Goal: Transaction & Acquisition: Book appointment/travel/reservation

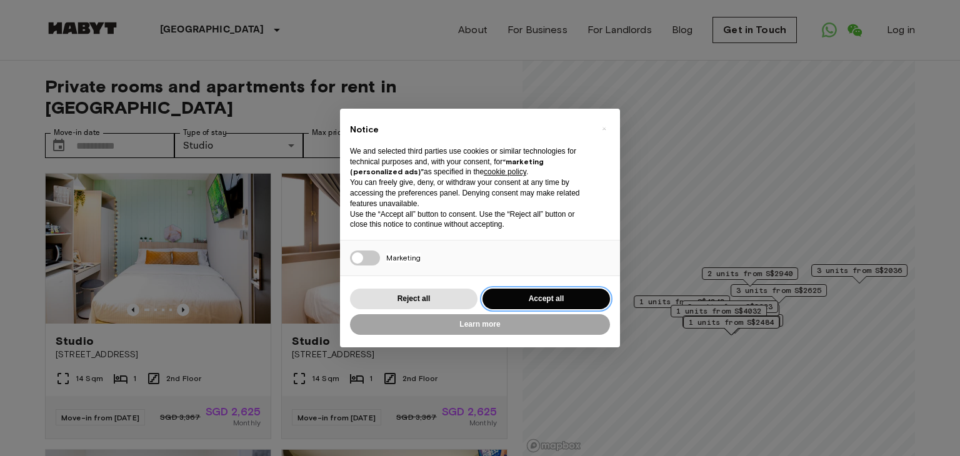
click at [507, 300] on button "Accept all" at bounding box center [545, 299] width 127 height 21
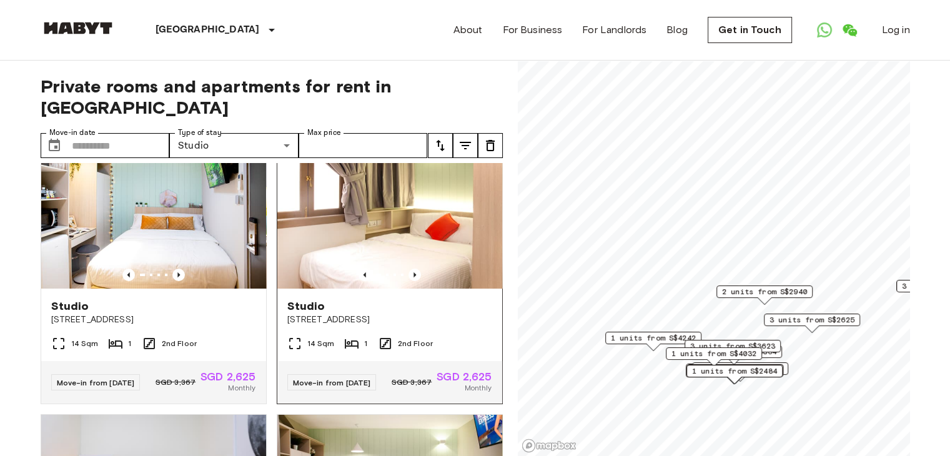
scroll to position [62, 0]
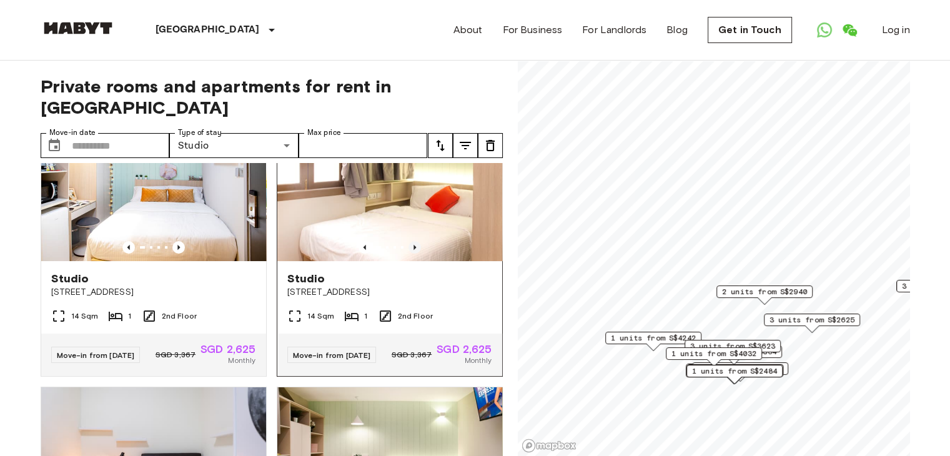
click at [409, 241] on icon "Previous image" at bounding box center [415, 247] width 12 height 12
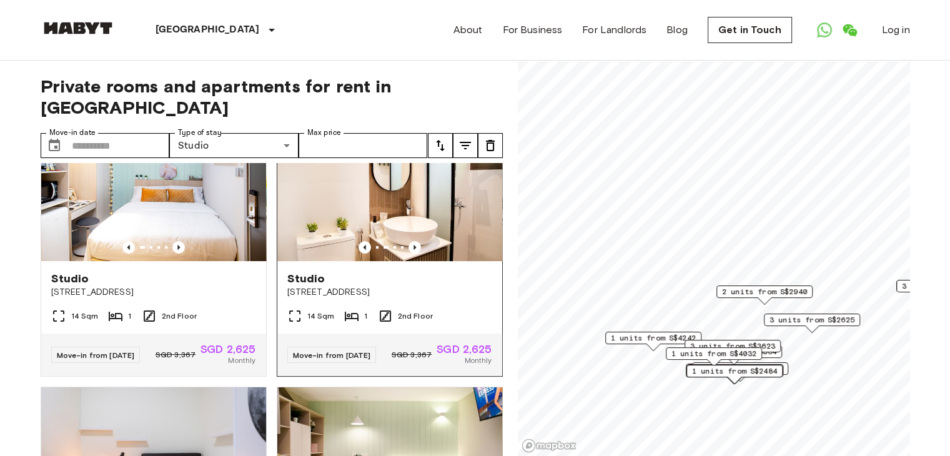
click at [392, 286] on span "115 Geylang Road Singapore" at bounding box center [389, 292] width 205 height 12
click at [94, 133] on input "Move-in date" at bounding box center [121, 145] width 98 height 25
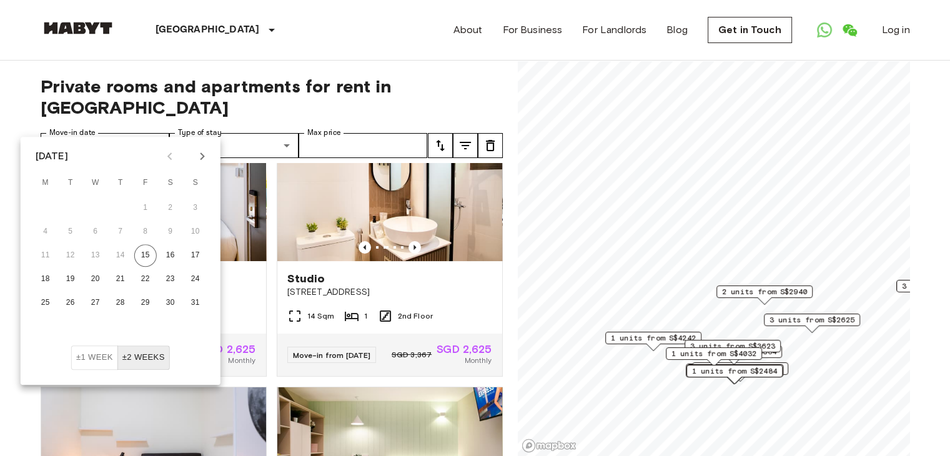
click at [197, 159] on icon "Next month" at bounding box center [202, 156] width 15 height 15
click at [48, 252] on button "15" at bounding box center [45, 255] width 22 height 22
type input "**********"
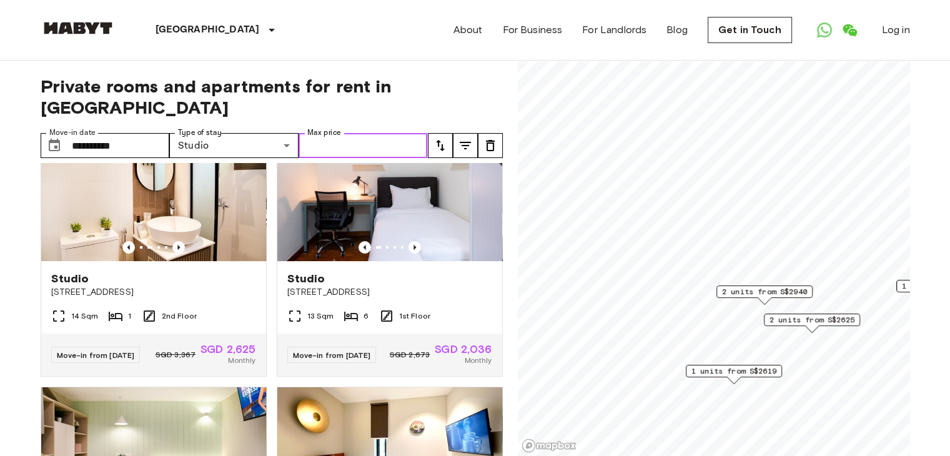
click at [322, 133] on input "Max price" at bounding box center [363, 145] width 129 height 25
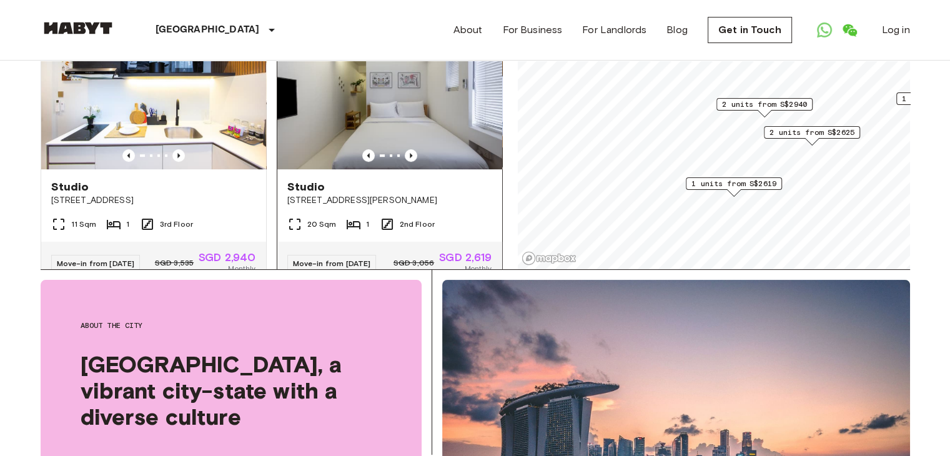
scroll to position [405, 0]
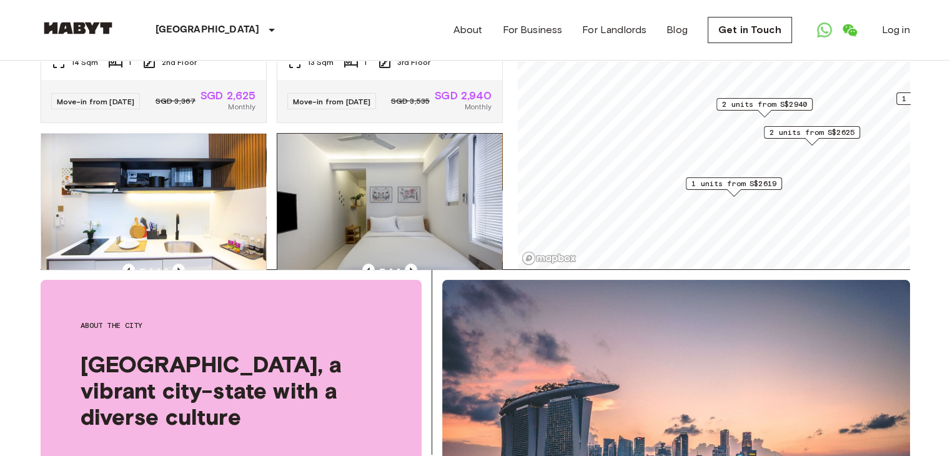
click at [428, 222] on img at bounding box center [389, 209] width 225 height 150
type input "****"
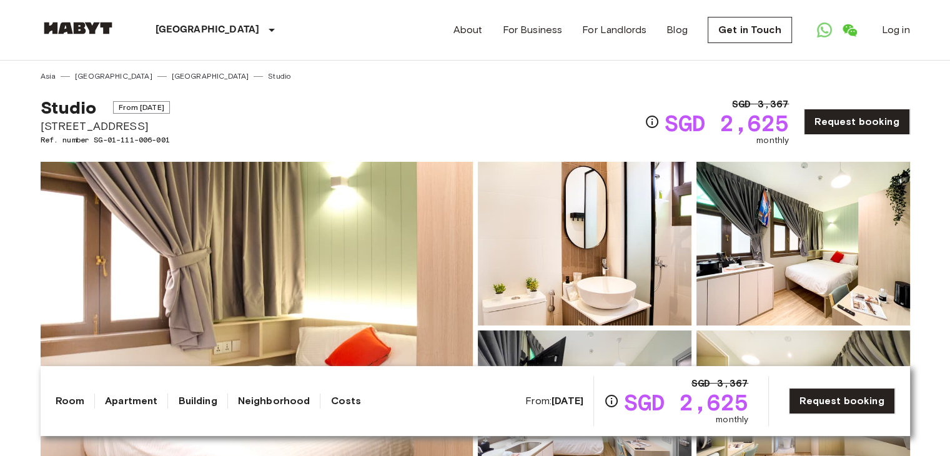
click at [167, 110] on span "From Sep 2 2025" at bounding box center [141, 107] width 57 height 12
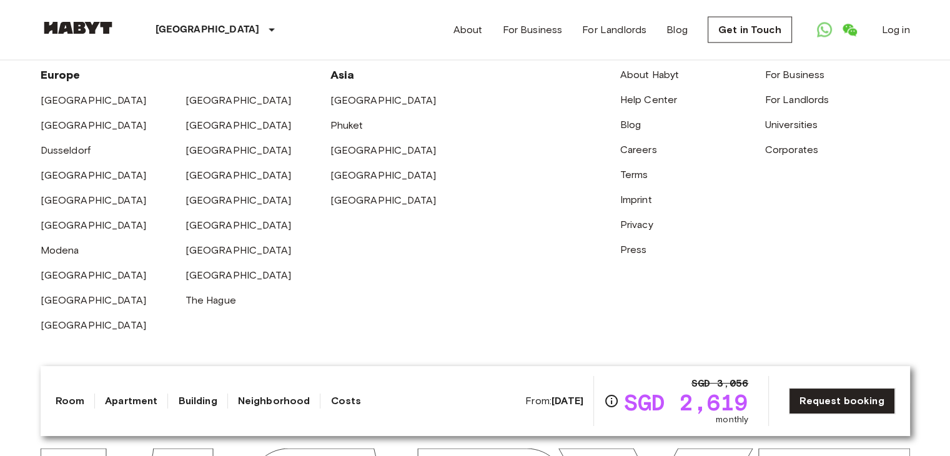
scroll to position [2516, 0]
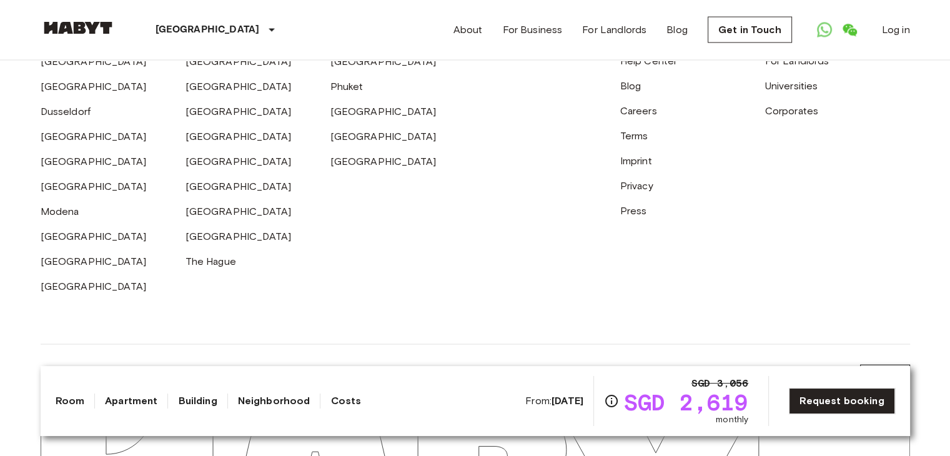
click at [252, 403] on link "Neighborhood" at bounding box center [274, 401] width 72 height 15
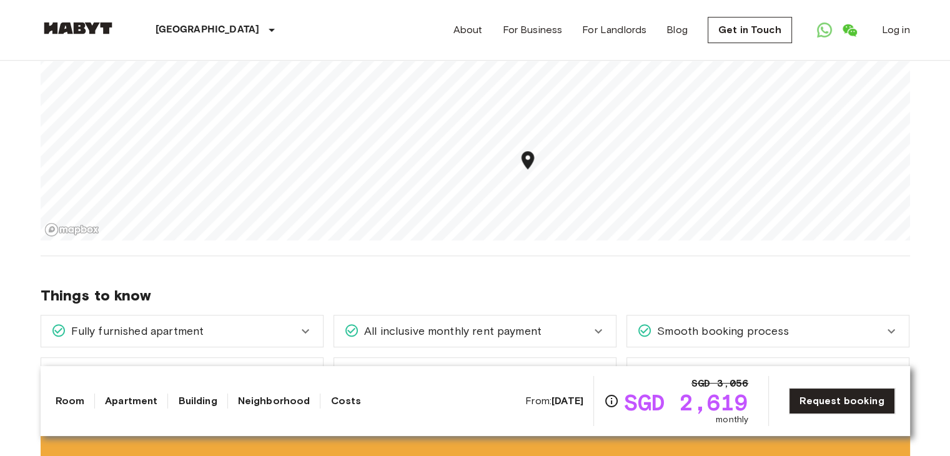
scroll to position [434, 0]
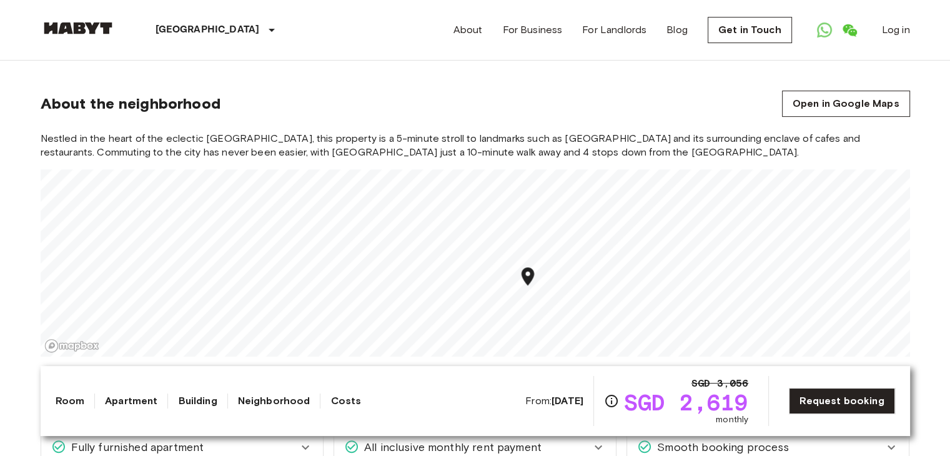
click at [194, 394] on link "Building" at bounding box center [197, 401] width 39 height 15
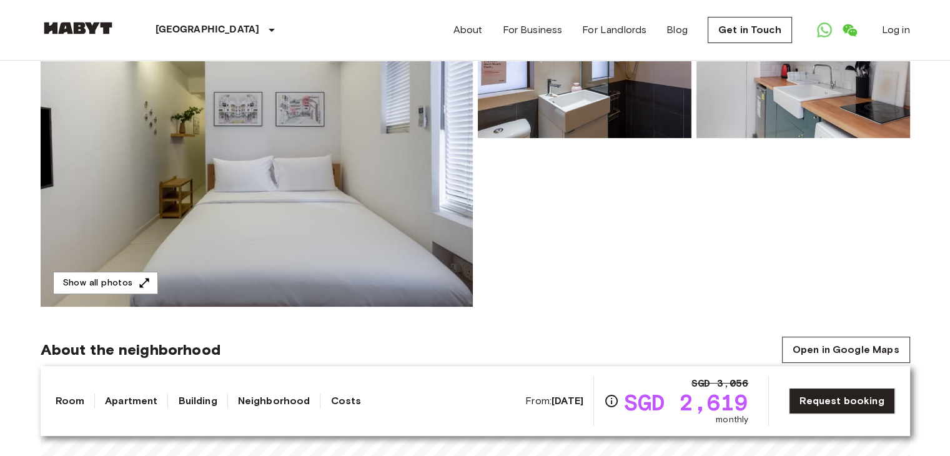
scroll to position [62, 0]
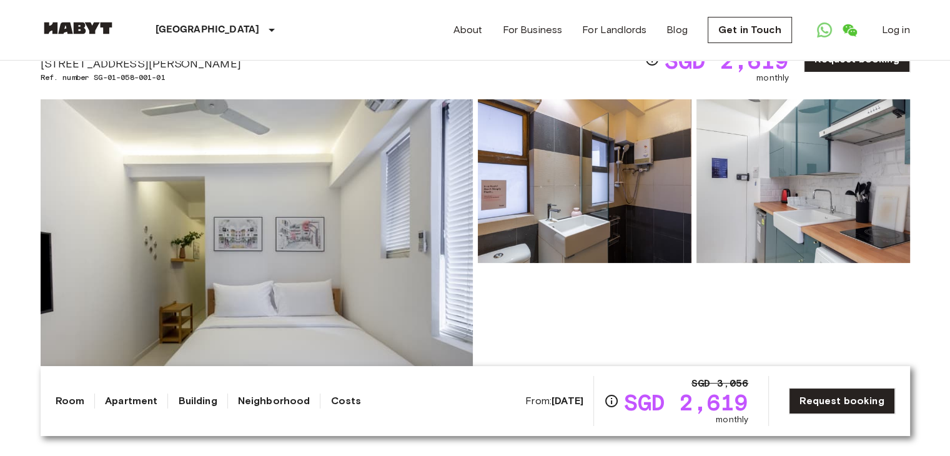
click at [569, 213] on img at bounding box center [585, 181] width 214 height 164
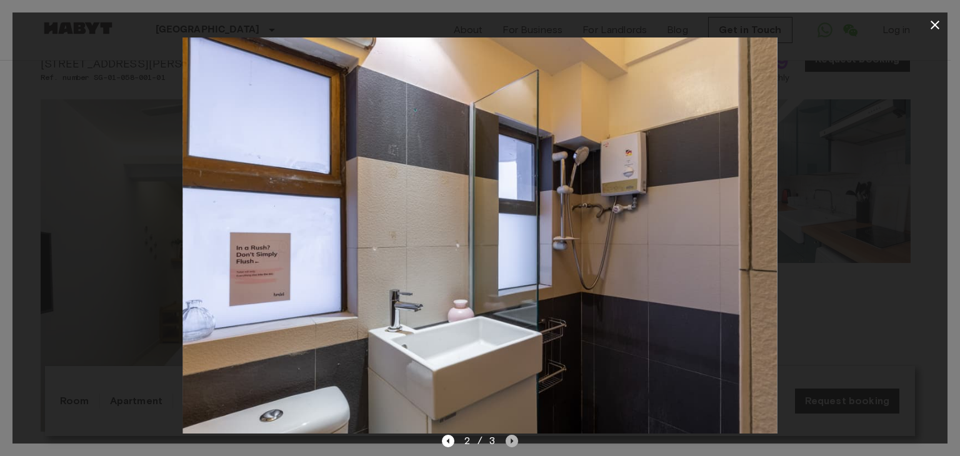
click at [514, 440] on icon "Next image" at bounding box center [511, 441] width 12 height 12
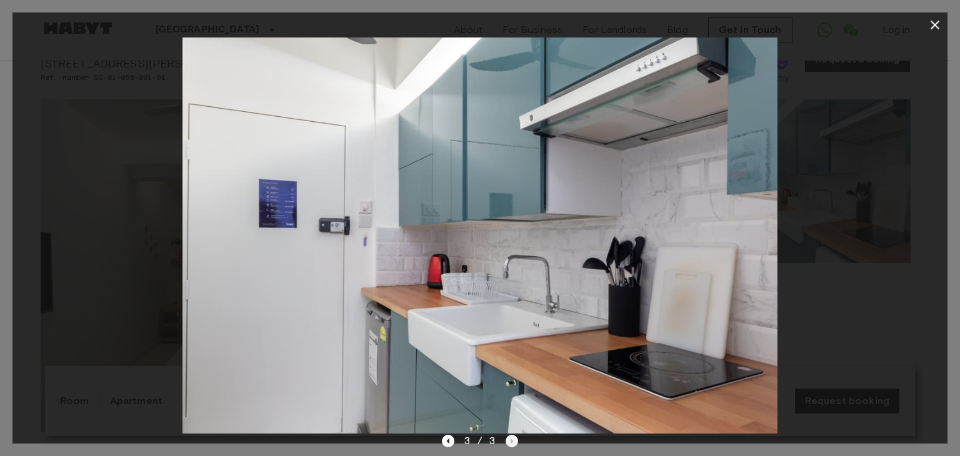
click at [514, 440] on div "3 / 3" at bounding box center [480, 441] width 77 height 15
click at [454, 444] on icon "Previous image" at bounding box center [448, 441] width 12 height 12
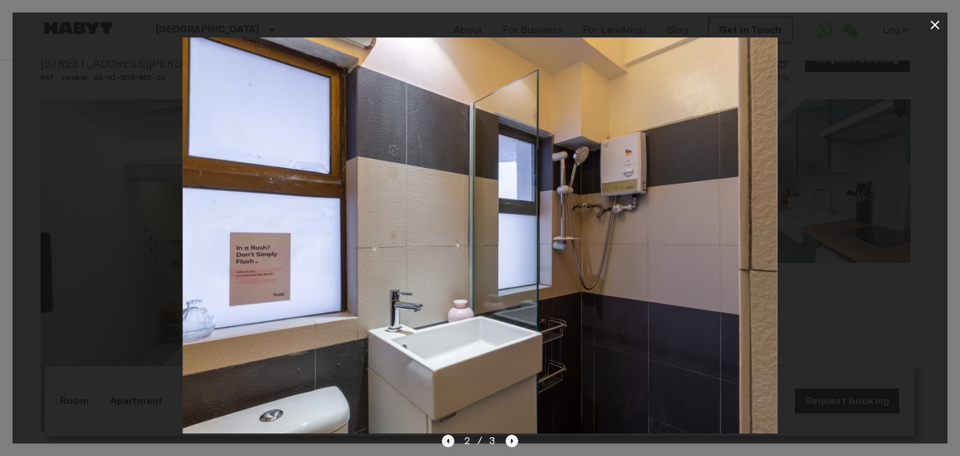
click at [454, 444] on icon "Previous image" at bounding box center [448, 441] width 12 height 12
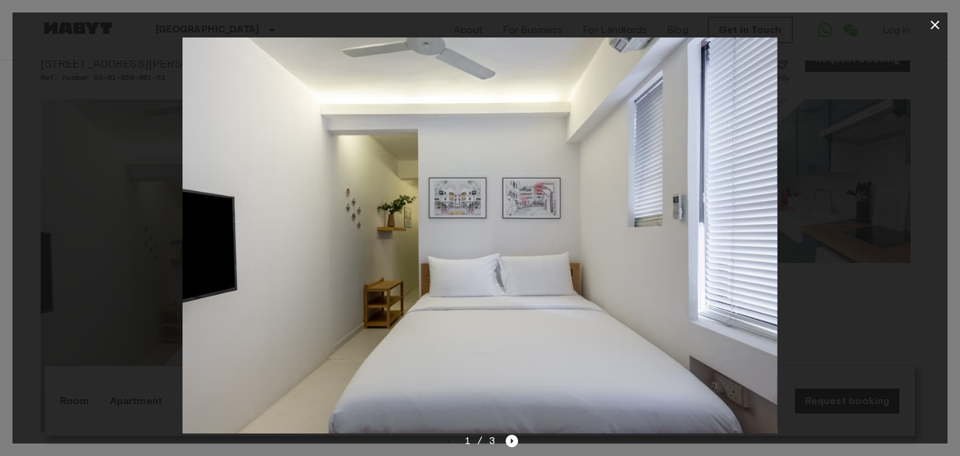
click at [940, 21] on icon "button" at bounding box center [934, 24] width 15 height 15
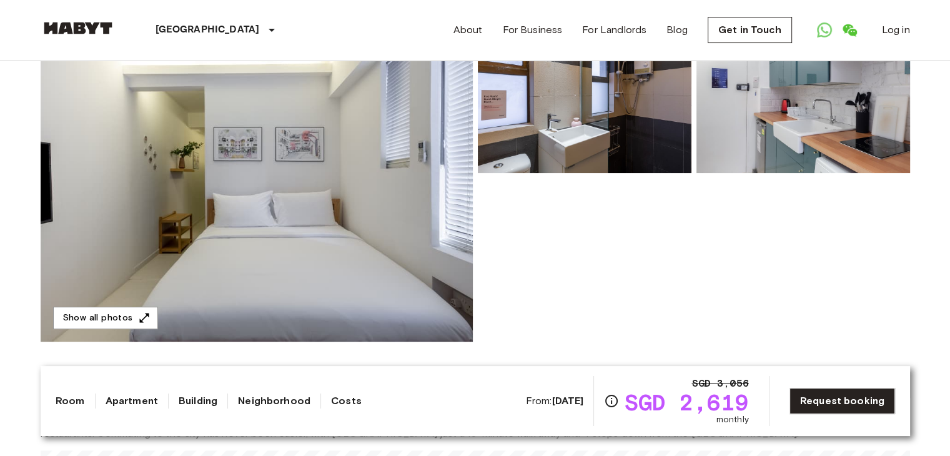
scroll to position [312, 0]
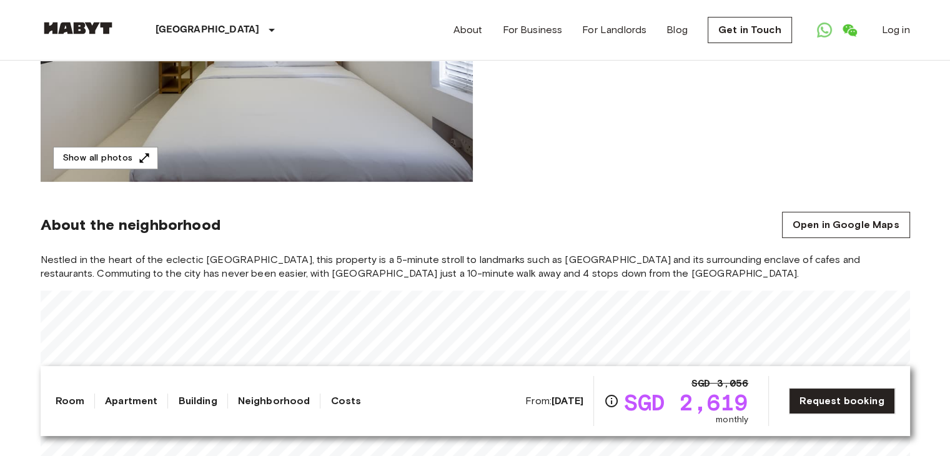
click at [120, 404] on link "Apartment" at bounding box center [131, 401] width 52 height 15
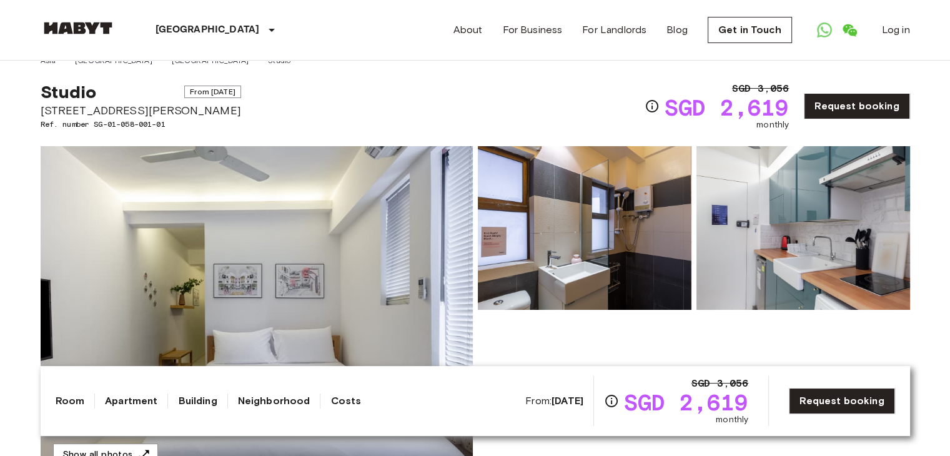
scroll to position [0, 0]
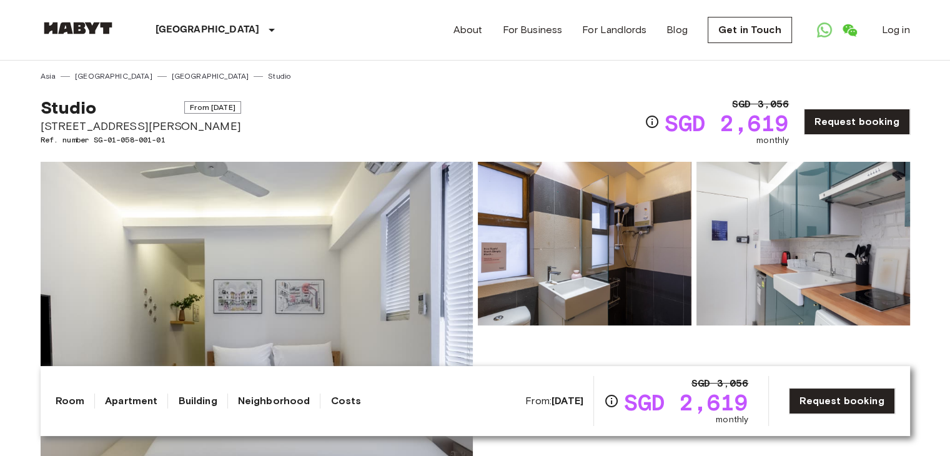
click at [76, 400] on link "Room" at bounding box center [70, 401] width 29 height 15
click at [76, 397] on link "Room" at bounding box center [70, 401] width 29 height 15
click at [863, 128] on link "Request booking" at bounding box center [857, 122] width 106 height 26
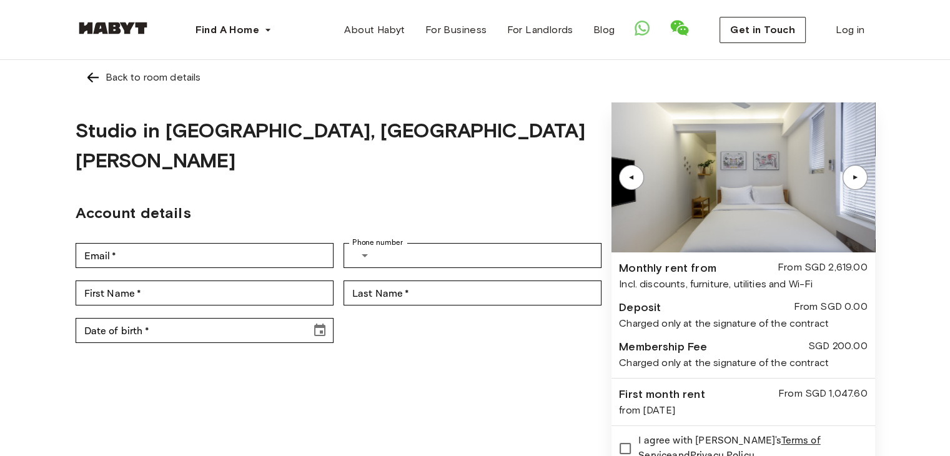
click at [91, 73] on img at bounding box center [93, 77] width 15 height 15
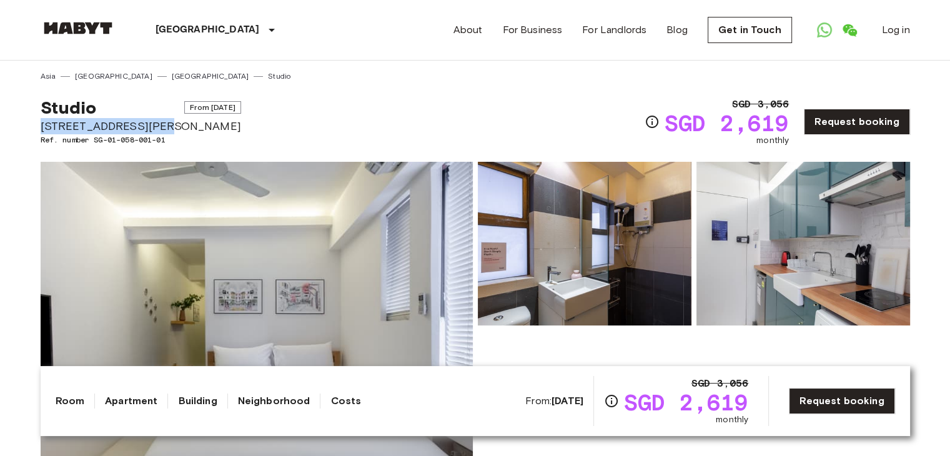
drag, startPoint x: 36, startPoint y: 120, endPoint x: 160, endPoint y: 128, distance: 124.6
copy span "[STREET_ADDRESS][PERSON_NAME]"
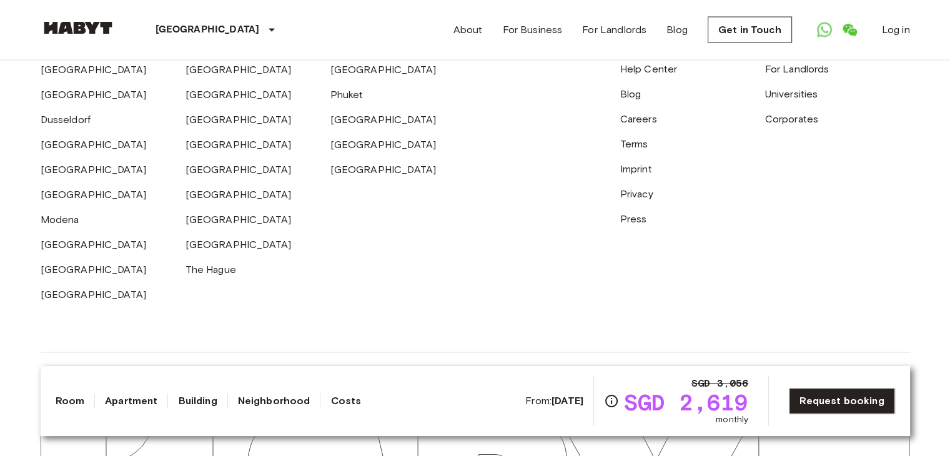
scroll to position [2516, 0]
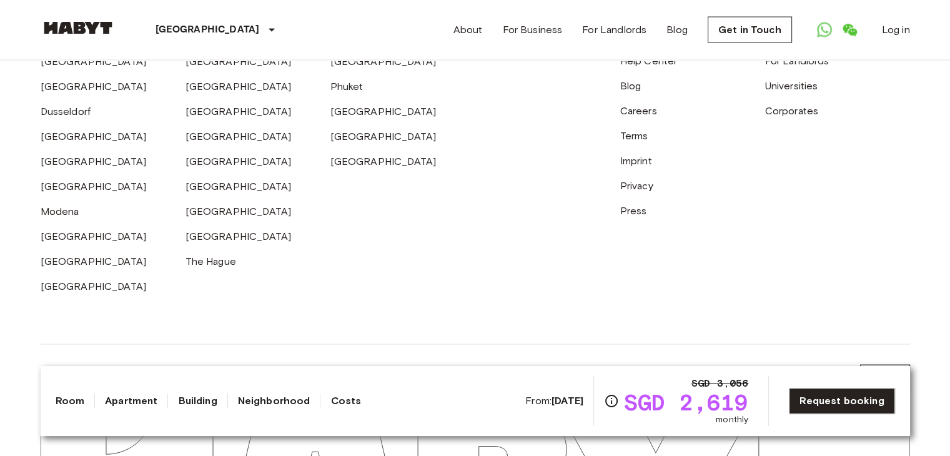
click at [330, 401] on link "Costs" at bounding box center [345, 401] width 31 height 15
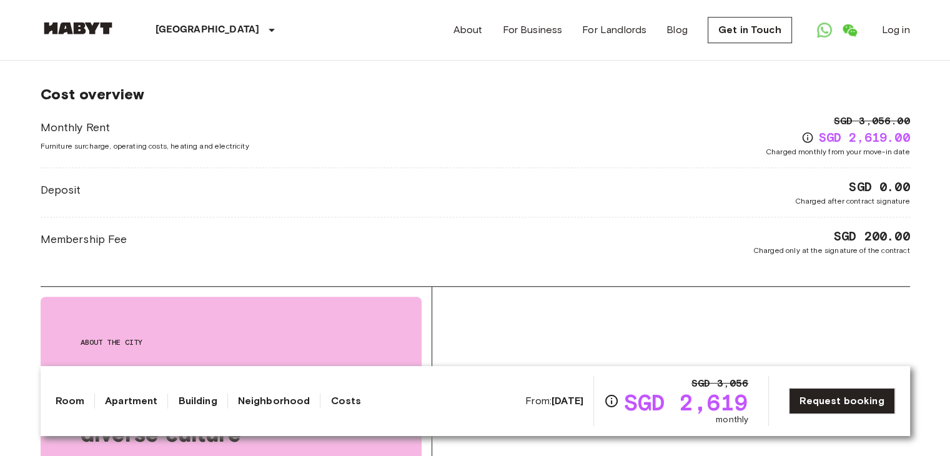
scroll to position [1004, 0]
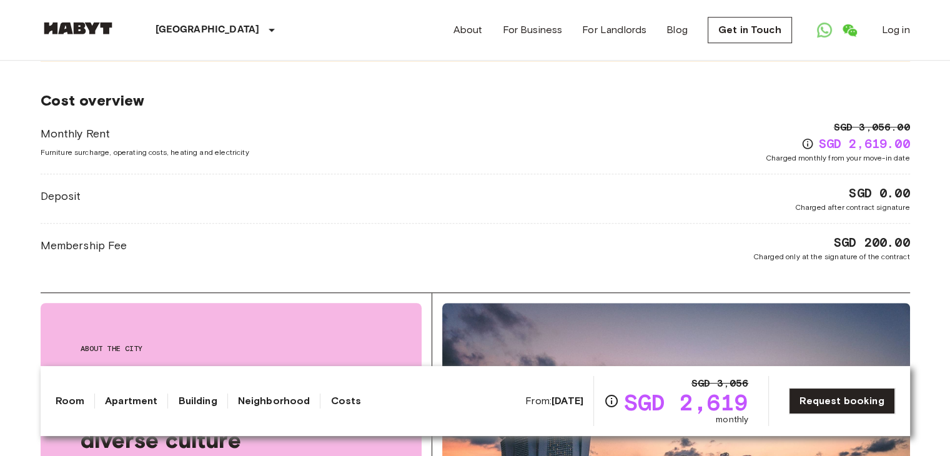
click at [289, 404] on link "Neighborhood" at bounding box center [274, 401] width 72 height 15
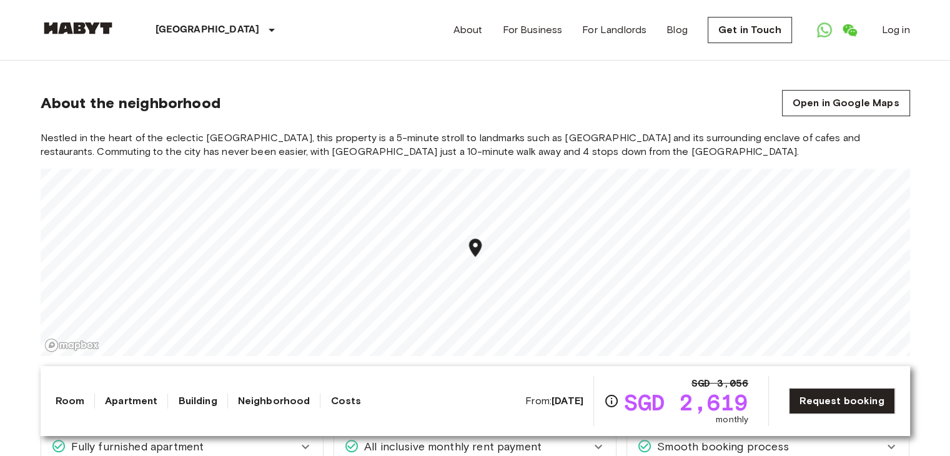
scroll to position [434, 0]
click at [179, 397] on link "Building" at bounding box center [197, 401] width 39 height 15
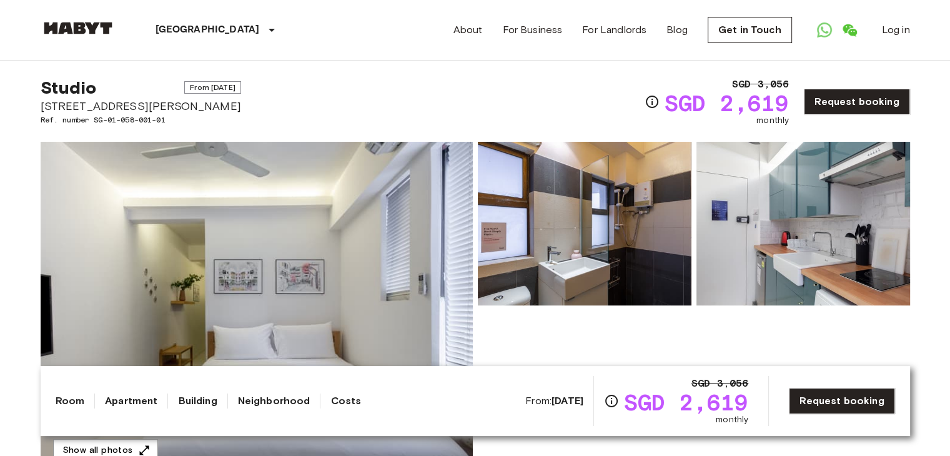
scroll to position [0, 0]
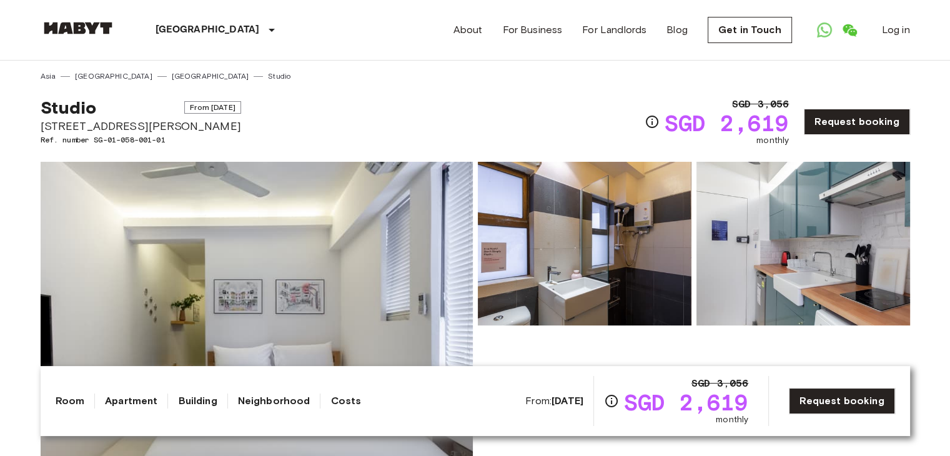
click at [137, 400] on link "Apartment" at bounding box center [131, 401] width 52 height 15
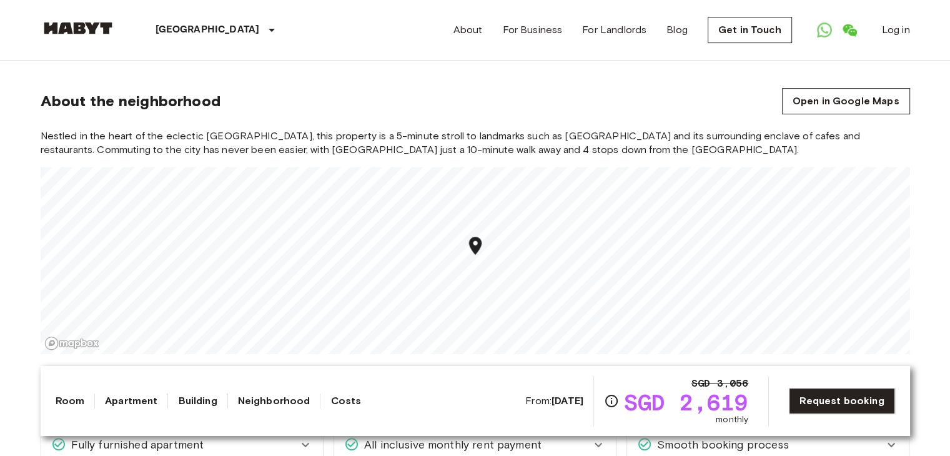
scroll to position [437, 0]
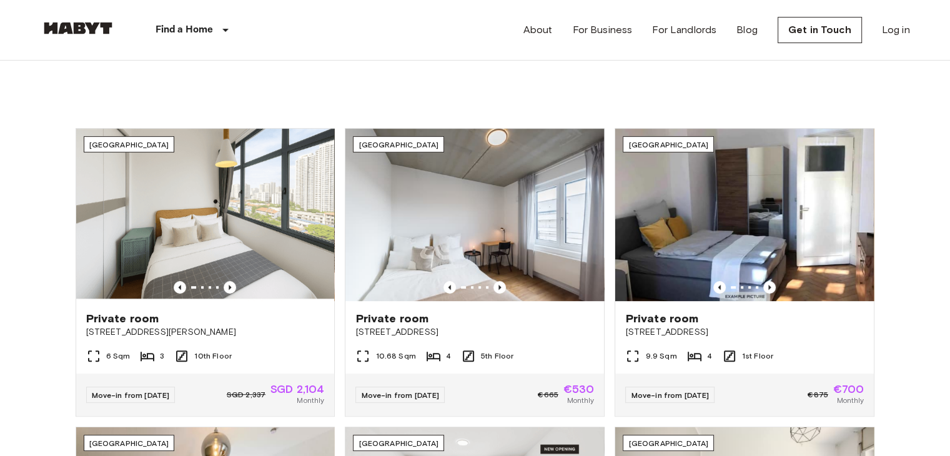
scroll to position [500, 0]
